Goal: Information Seeking & Learning: Learn about a topic

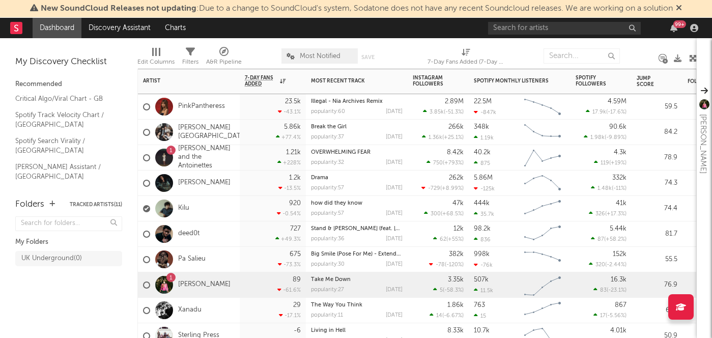
click at [235, 277] on div "1 [PERSON_NAME]" at bounding box center [189, 284] width 102 height 25
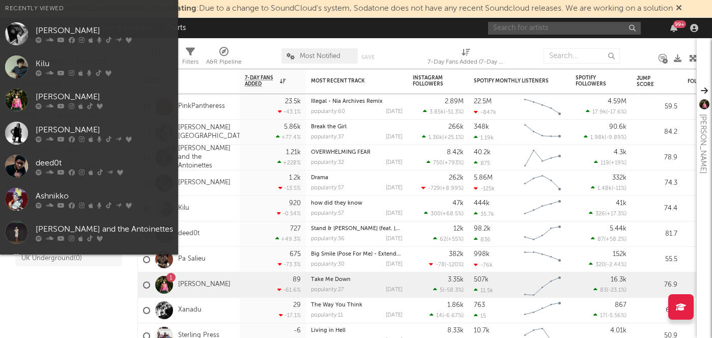
click at [566, 26] on input "text" at bounding box center [564, 28] width 153 height 13
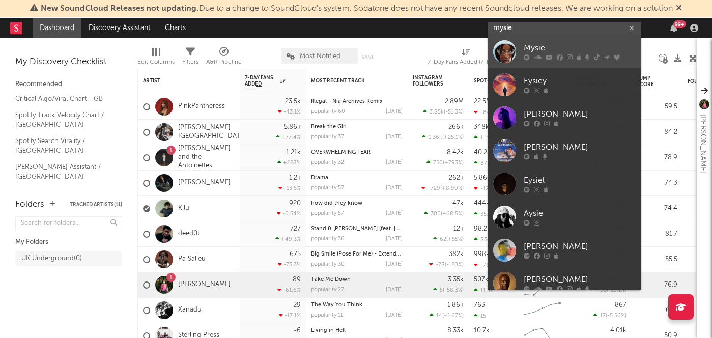
type input "mysie"
click at [555, 46] on div "Mysie" at bounding box center [580, 48] width 112 height 12
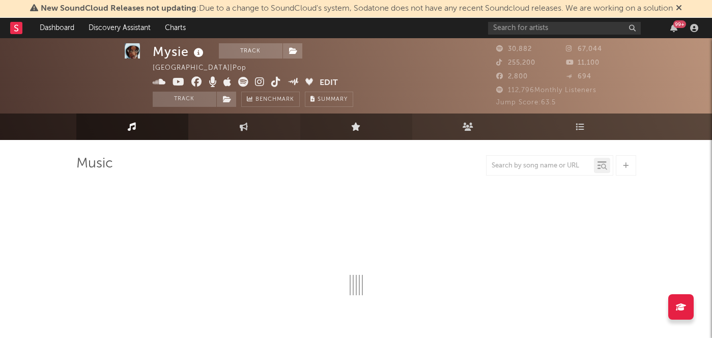
scroll to position [10, 0]
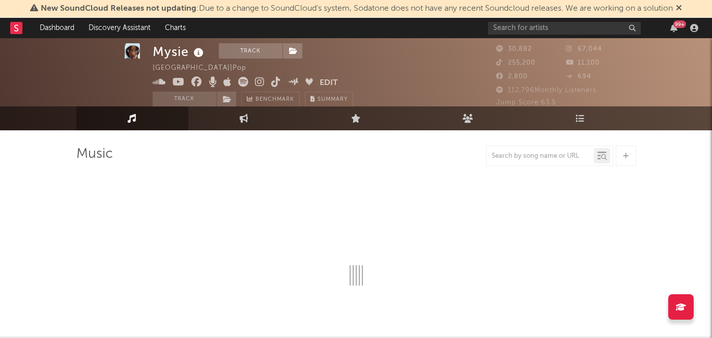
select select "6m"
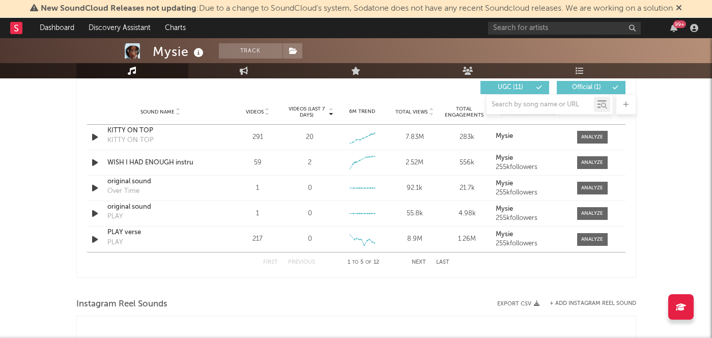
scroll to position [621, 0]
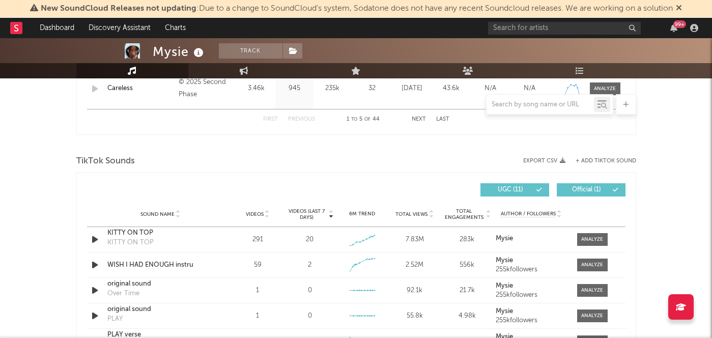
click at [310, 215] on span "Videos (last 7 days)" at bounding box center [306, 214] width 41 height 12
click at [593, 239] on div at bounding box center [592, 240] width 22 height 8
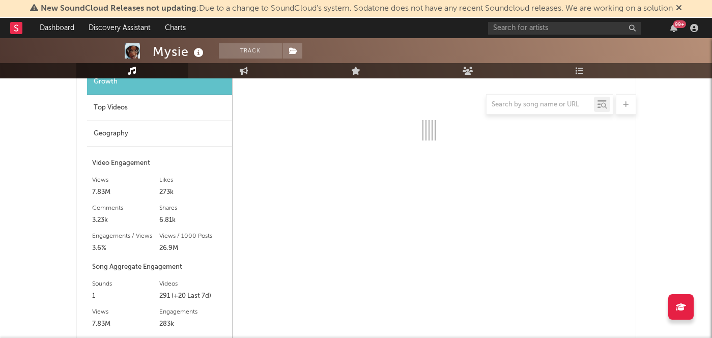
scroll to position [795, 0]
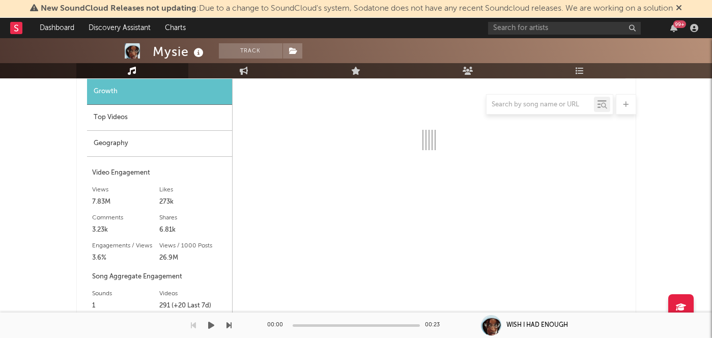
select select "6m"
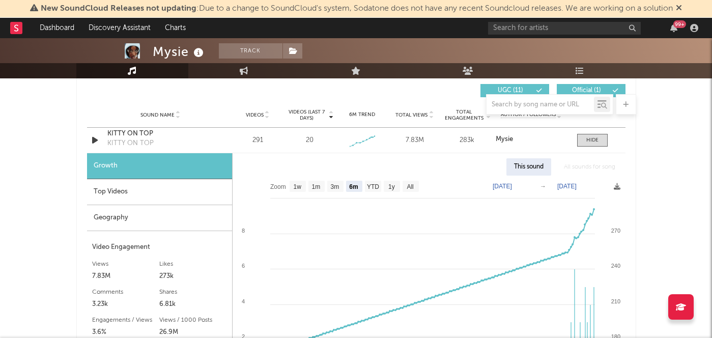
scroll to position [696, 0]
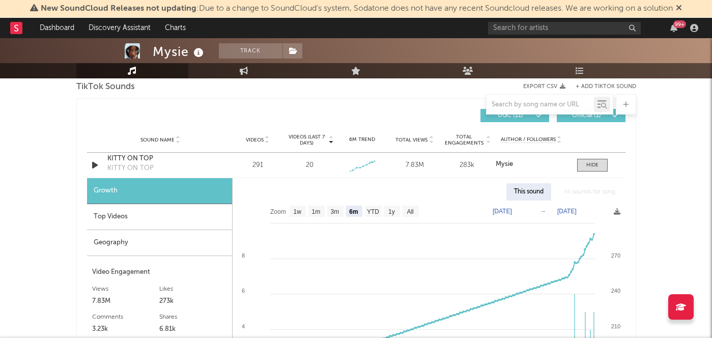
click at [531, 197] on div "This sound" at bounding box center [529, 191] width 45 height 17
click at [522, 193] on div "This sound" at bounding box center [529, 191] width 45 height 17
click at [577, 191] on div "All sounds for song" at bounding box center [590, 191] width 67 height 17
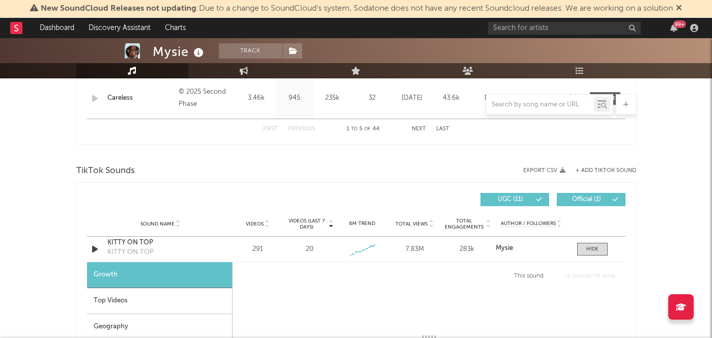
scroll to position [592, 0]
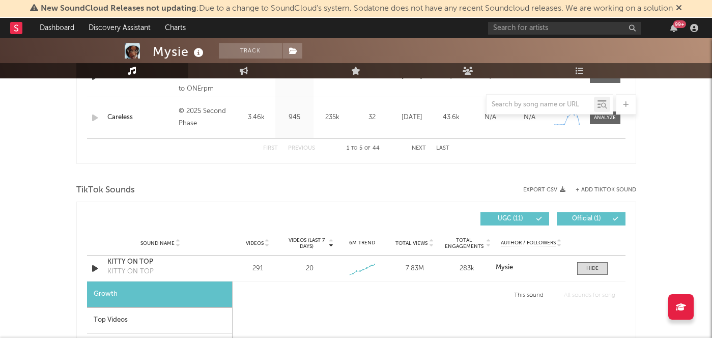
select select "1w"
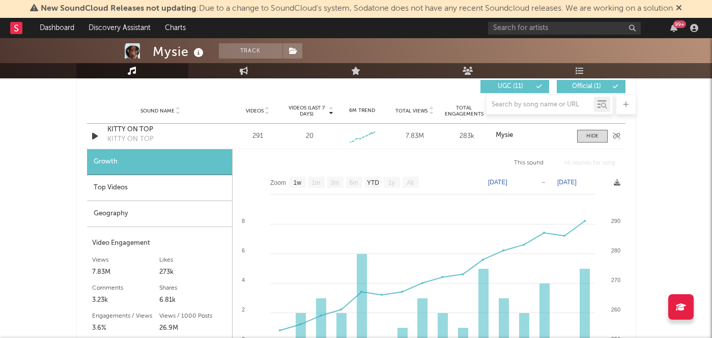
scroll to position [697, 0]
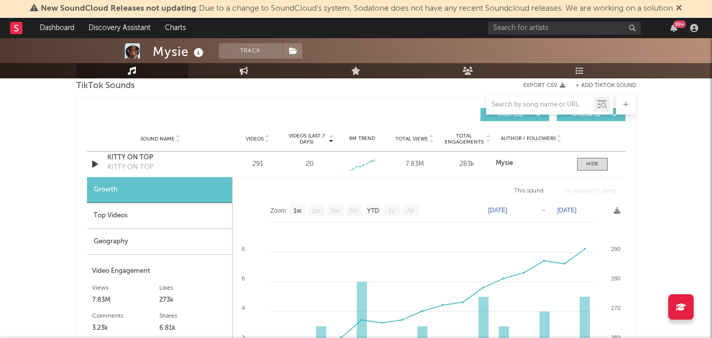
click at [150, 217] on div "Top Videos" at bounding box center [159, 216] width 145 height 26
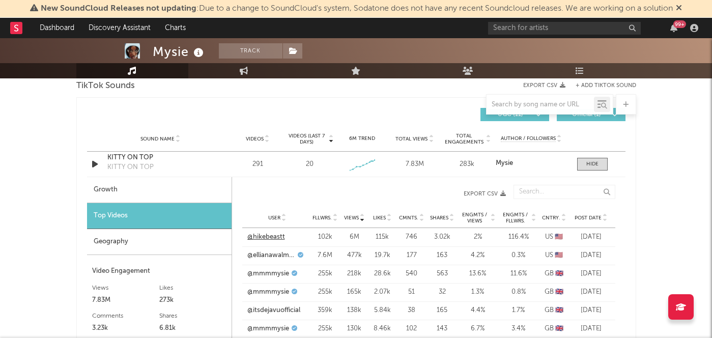
click at [268, 240] on link "@hikebeastt" at bounding box center [266, 237] width 38 height 10
